Goal: Task Accomplishment & Management: Use online tool/utility

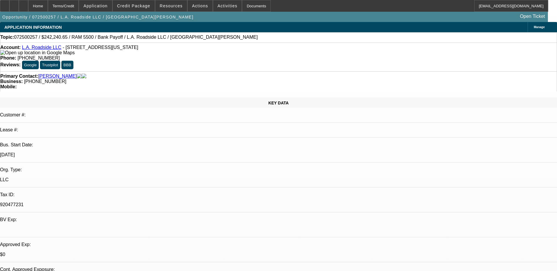
select select "0"
select select "0.1"
select select "0"
select select "2"
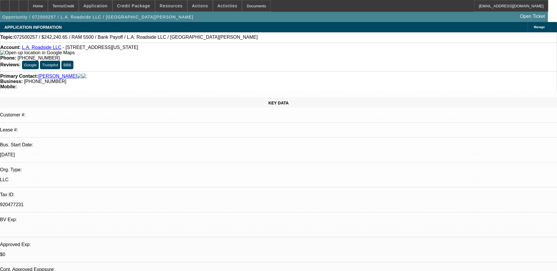
select select "0.1"
select select "1"
select select "2"
select select "4"
select select "1"
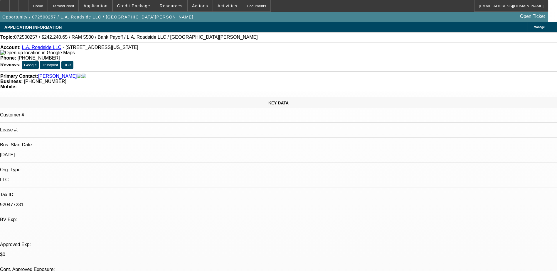
select select "2"
select select "4"
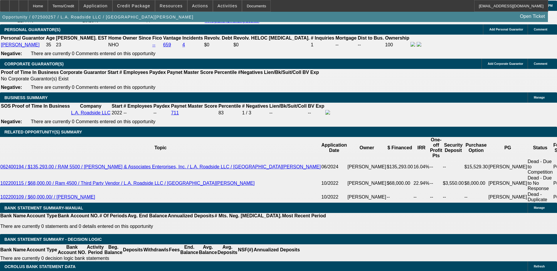
scroll to position [911, 0]
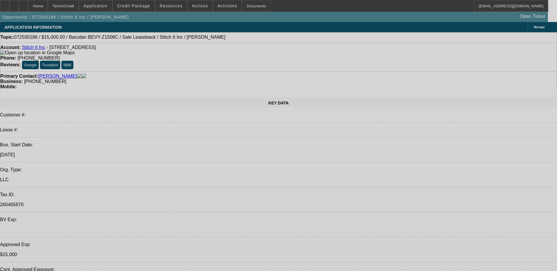
select select "0"
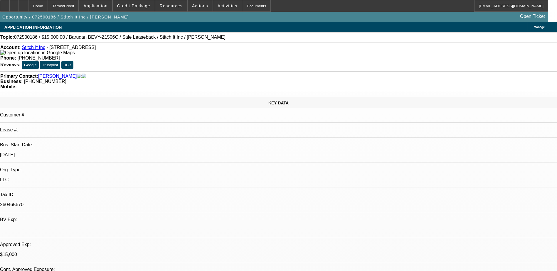
select select "2"
select select "0"
select select "2"
select select "0"
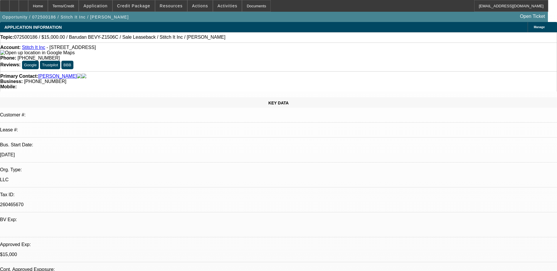
select select "0"
select select "2"
select select "0"
select select "1"
select select "2"
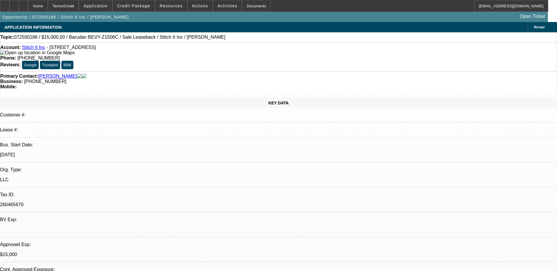
select select "6"
select select "1"
select select "2"
select select "6"
select select "1"
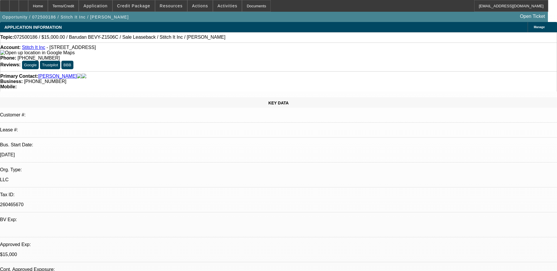
select select "2"
select select "6"
